Goal: Navigation & Orientation: Find specific page/section

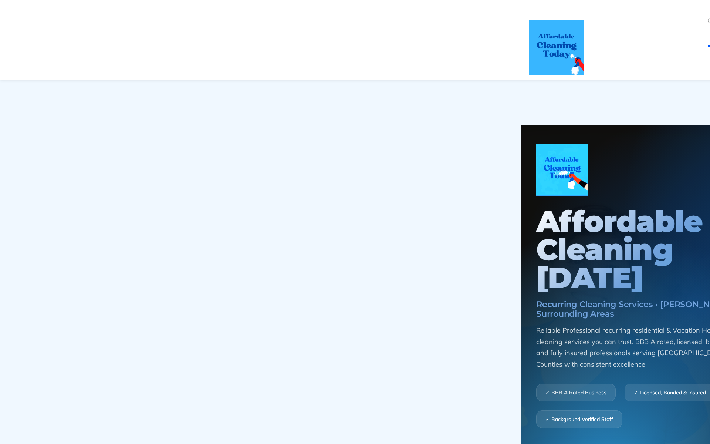
scroll to position [0, 4]
